Goal: Information Seeking & Learning: Find specific page/section

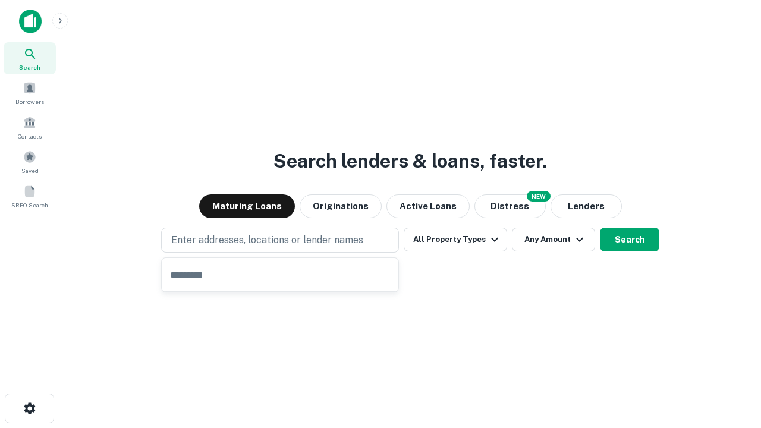
type input "**********"
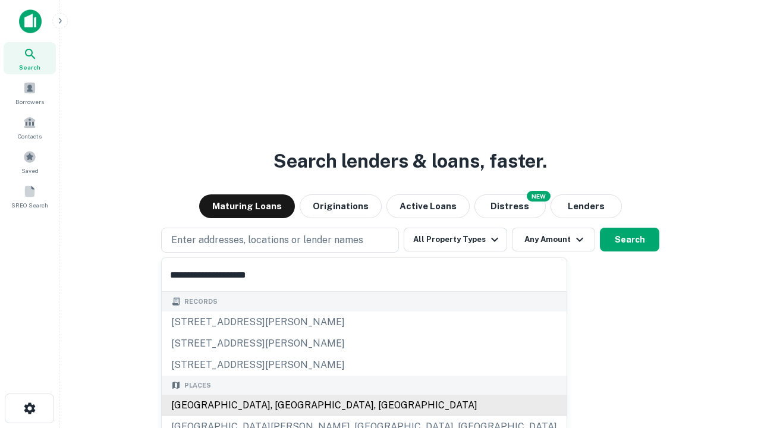
click at [284, 405] on div "Santa Monica, CA, USA" at bounding box center [364, 405] width 405 height 21
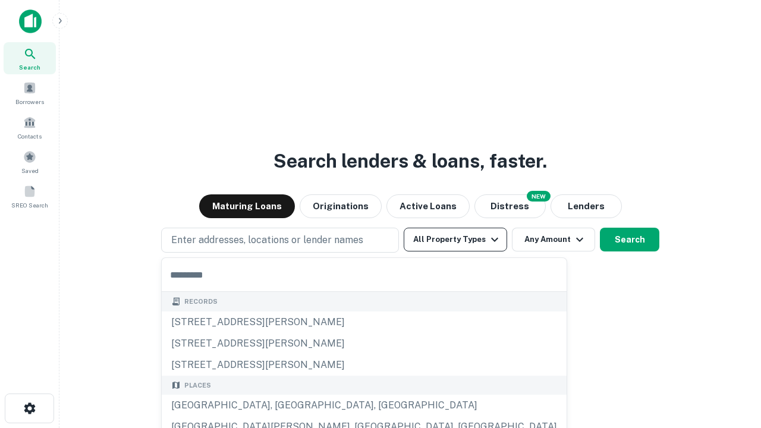
click at [455, 239] on button "All Property Types" at bounding box center [455, 240] width 103 height 24
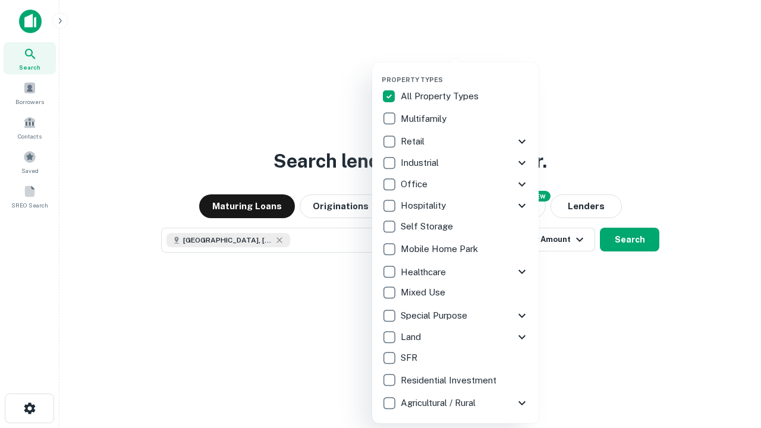
click at [465, 72] on button "button" at bounding box center [465, 72] width 166 height 1
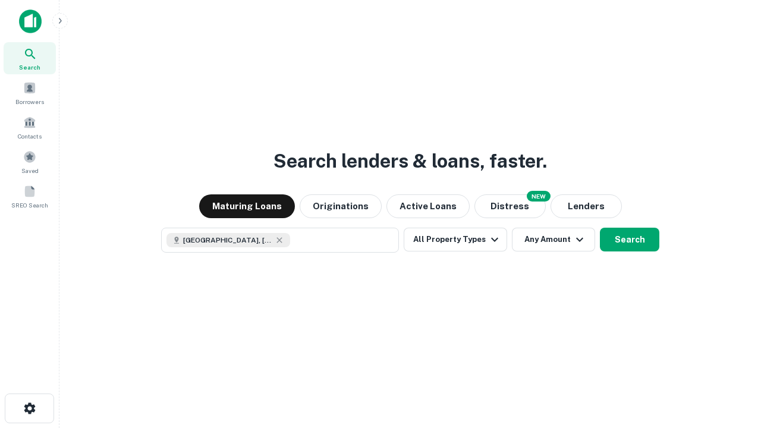
scroll to position [19, 0]
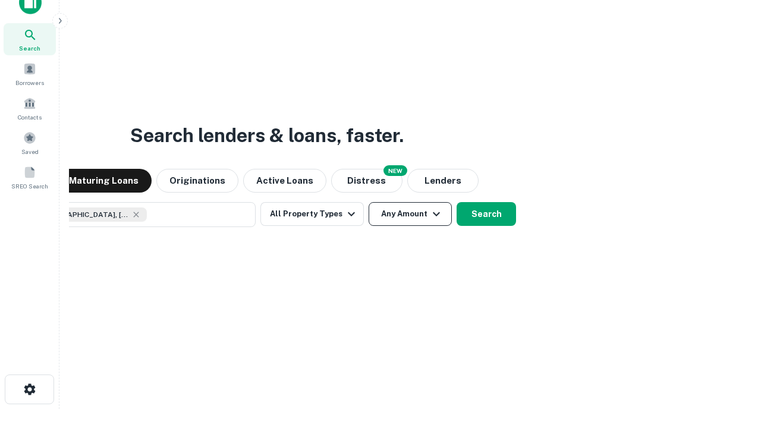
click at [368, 202] on button "Any Amount" at bounding box center [409, 214] width 83 height 24
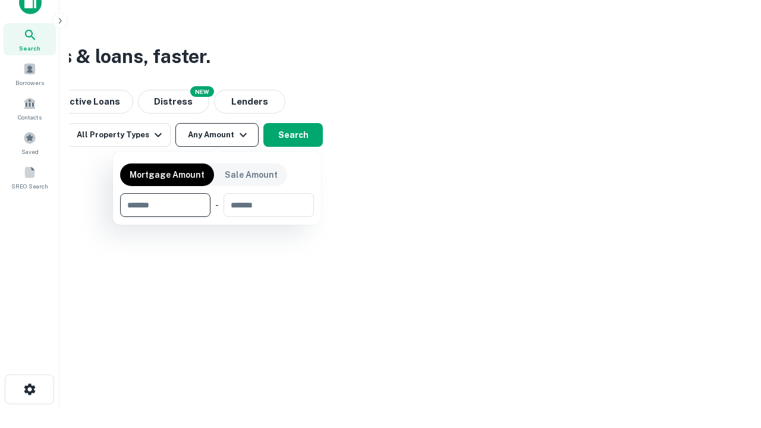
type input "*******"
click at [217, 217] on button "button" at bounding box center [217, 217] width 194 height 1
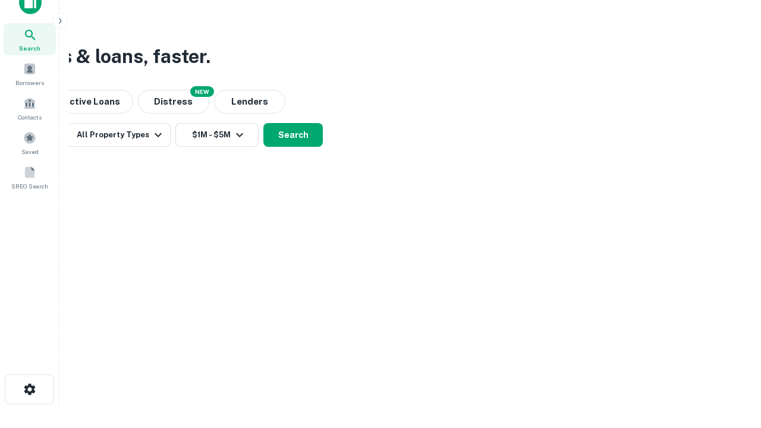
scroll to position [7, 219]
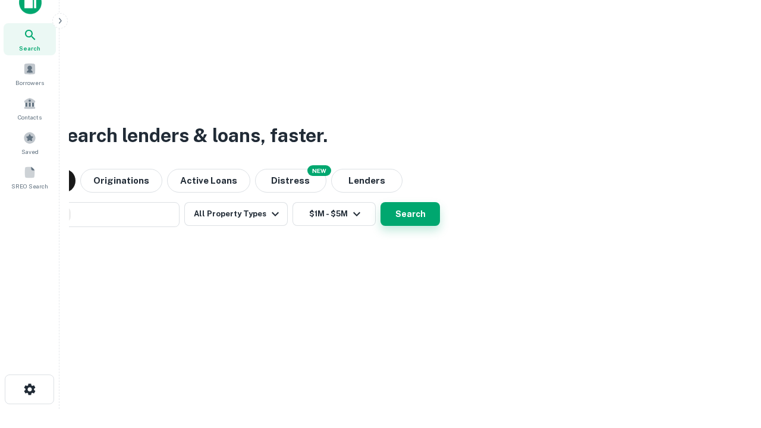
click at [380, 202] on button "Search" at bounding box center [409, 214] width 59 height 24
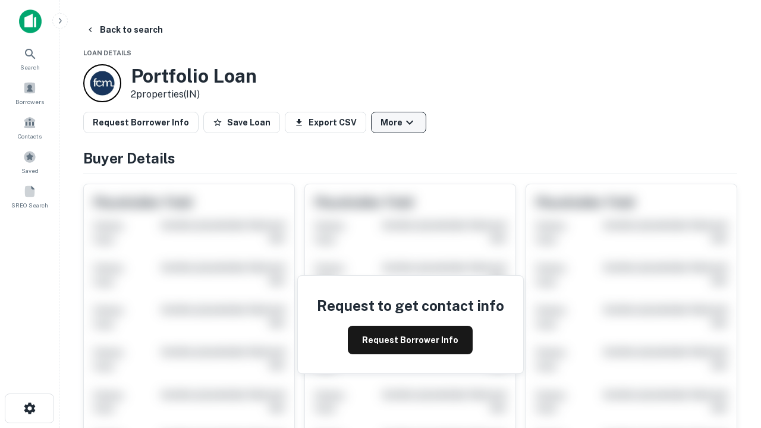
click at [398, 122] on button "More" at bounding box center [398, 122] width 55 height 21
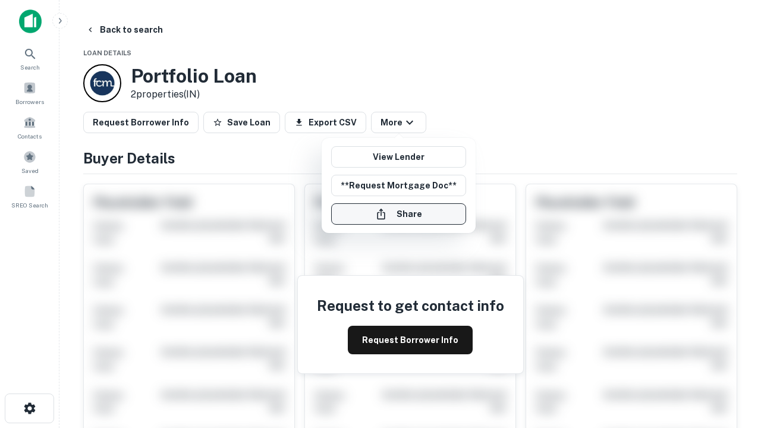
click at [398, 214] on button "Share" at bounding box center [398, 213] width 135 height 21
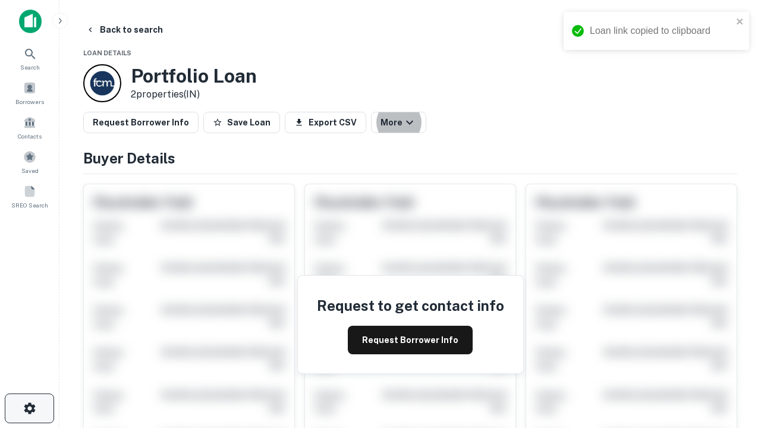
click at [29, 408] on icon "button" at bounding box center [30, 408] width 14 height 14
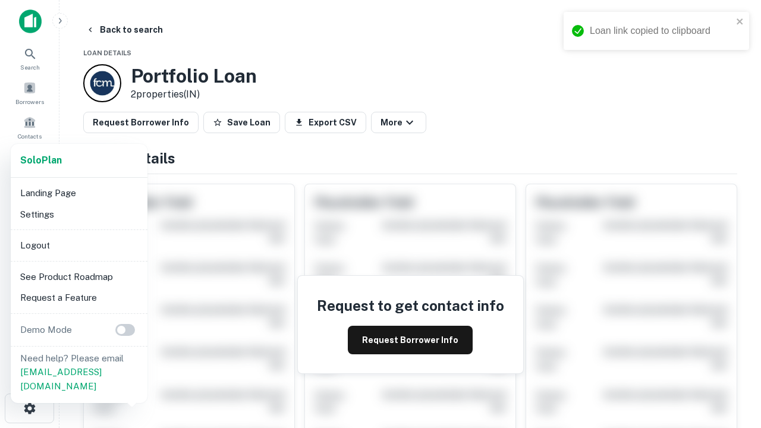
click at [78, 245] on li "Logout" at bounding box center [78, 245] width 127 height 21
